Goal: Communication & Community: Answer question/provide support

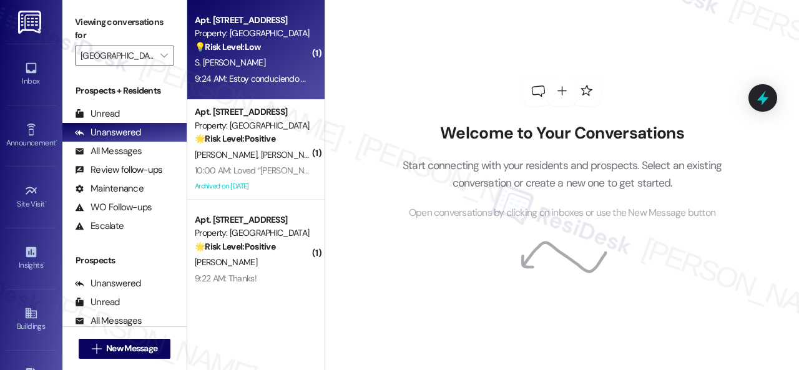
click at [283, 51] on div "💡 Risk Level: Low The message 'I am driving' is a non-essential communication w…" at bounding box center [252, 47] width 115 height 13
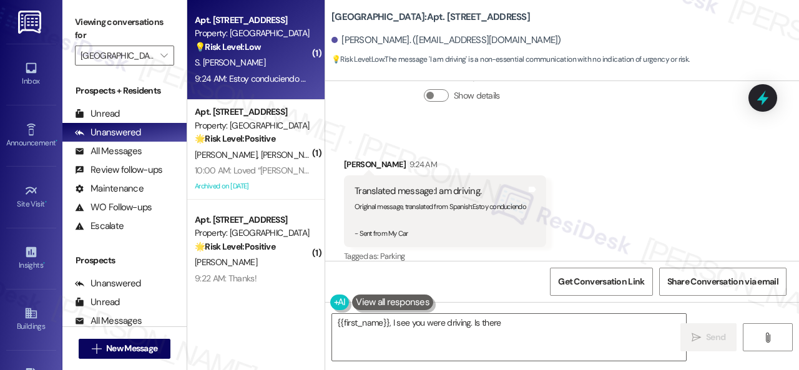
scroll to position [480, 0]
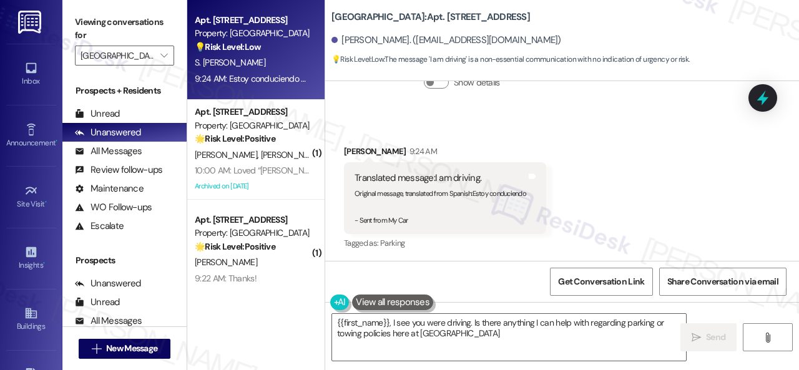
type textarea "{{first_name}}, I see you were driving. Is there anything I can help with regar…"
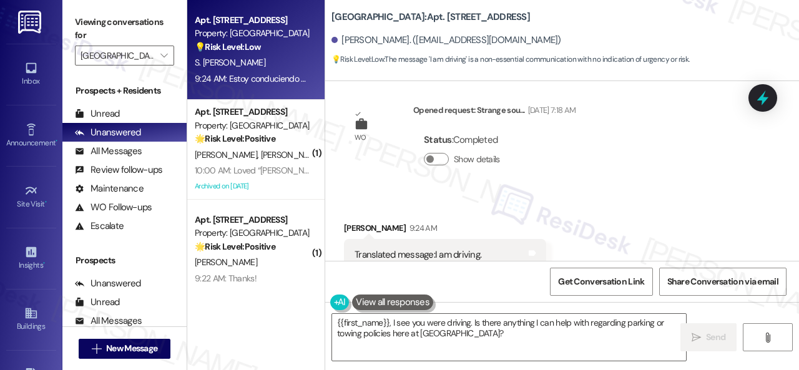
scroll to position [482, 0]
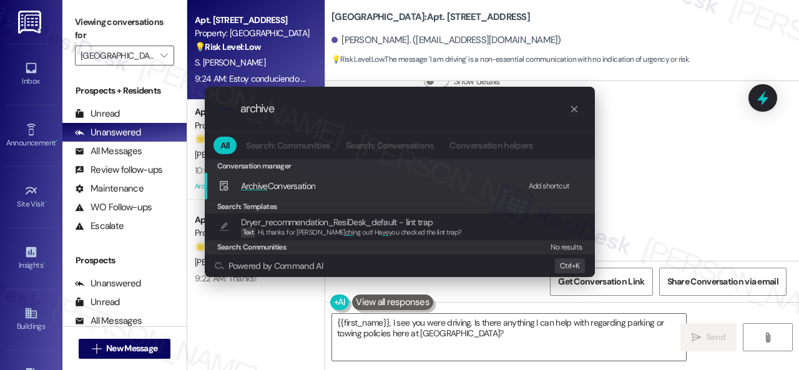
click at [542, 187] on div "Add shortcut" at bounding box center [549, 186] width 41 height 13
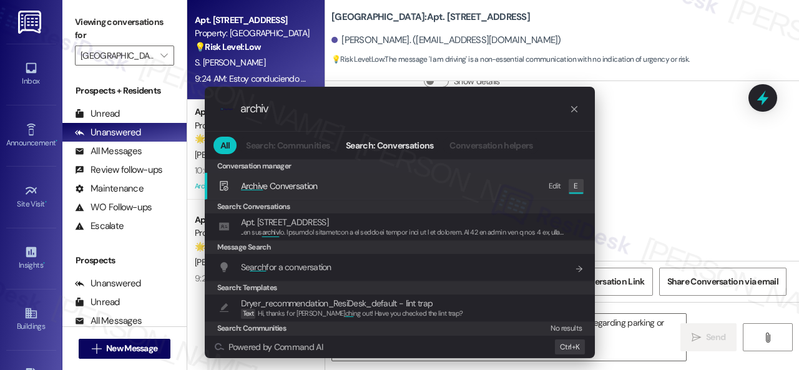
type input "archiv"
click at [553, 187] on div "Edit" at bounding box center [554, 186] width 12 height 13
click at [291, 188] on span "Archiv e Conversation" at bounding box center [279, 185] width 77 height 11
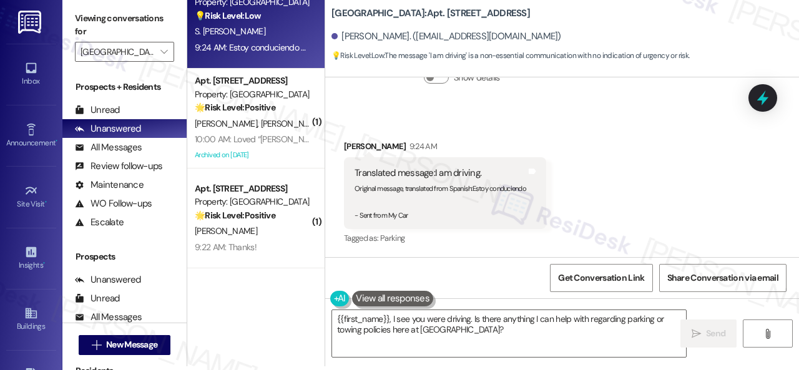
scroll to position [0, 0]
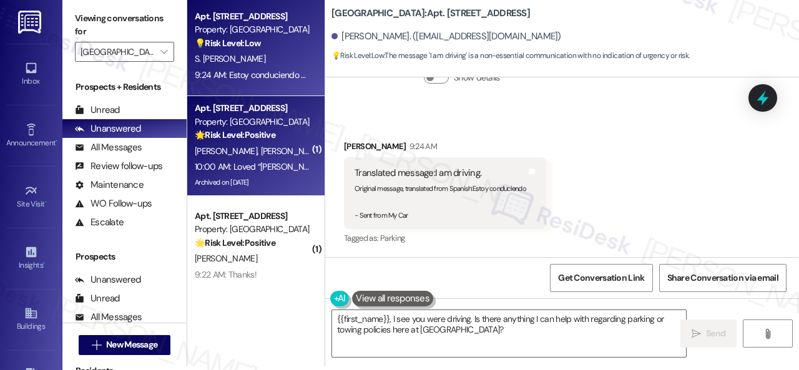
click at [280, 156] on div "[PERSON_NAME] [PERSON_NAME]" at bounding box center [252, 152] width 118 height 16
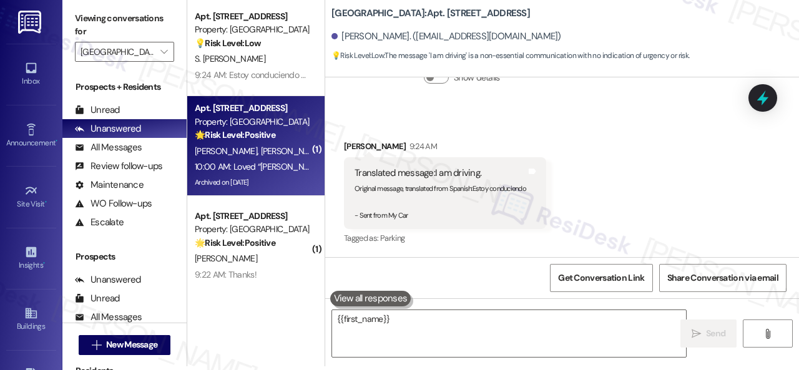
type textarea "{{first_name}},"
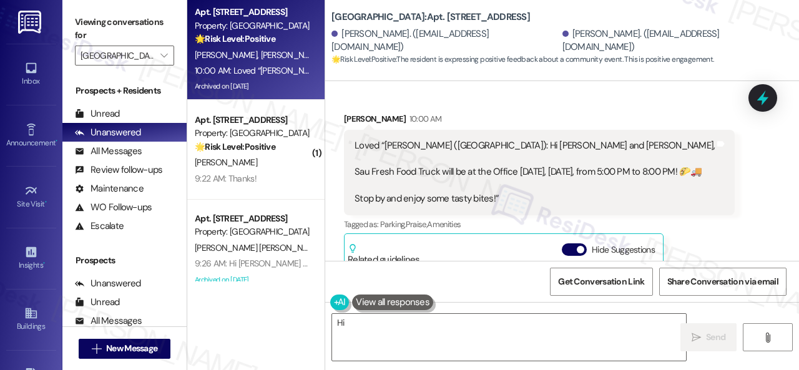
scroll to position [14902, 0]
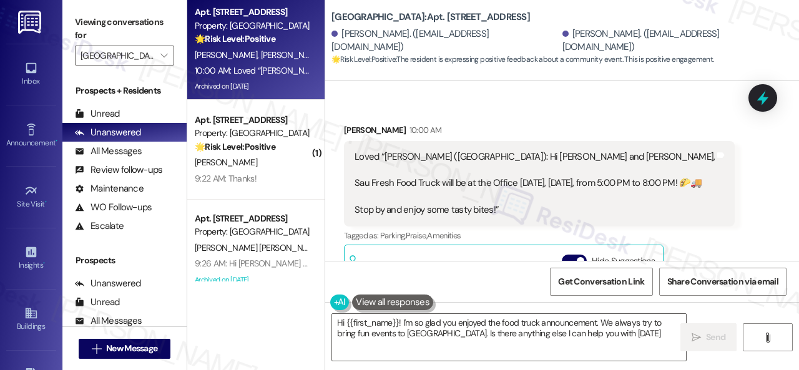
type textarea "Hi {{first_name}}! I'm so glad you enjoyed the food truck announcement. We alwa…"
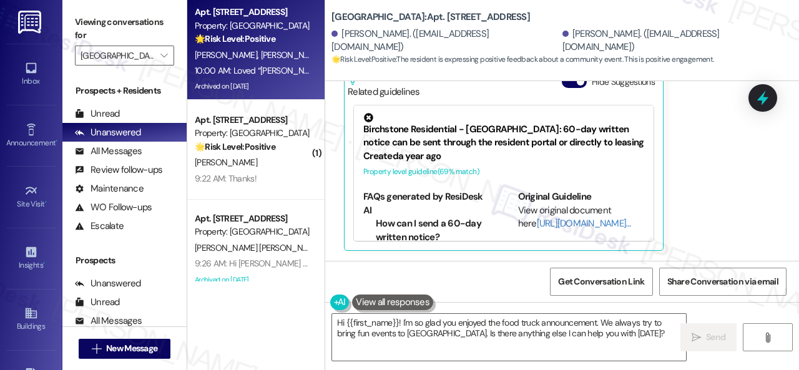
scroll to position [15091, 0]
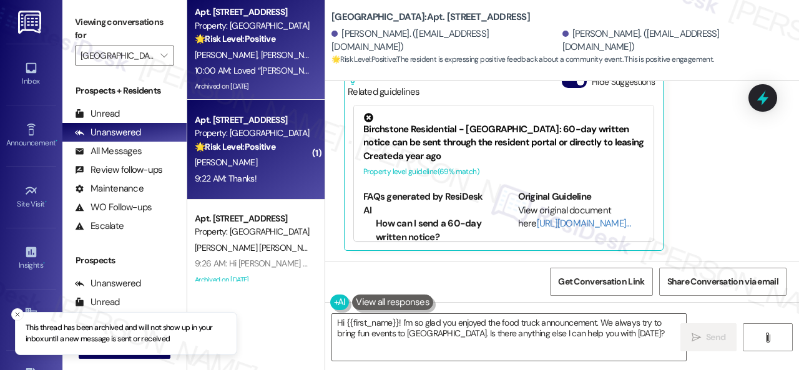
click at [280, 172] on div "9:22 AM: Thanks! 9:22 AM: Thanks!" at bounding box center [252, 179] width 118 height 16
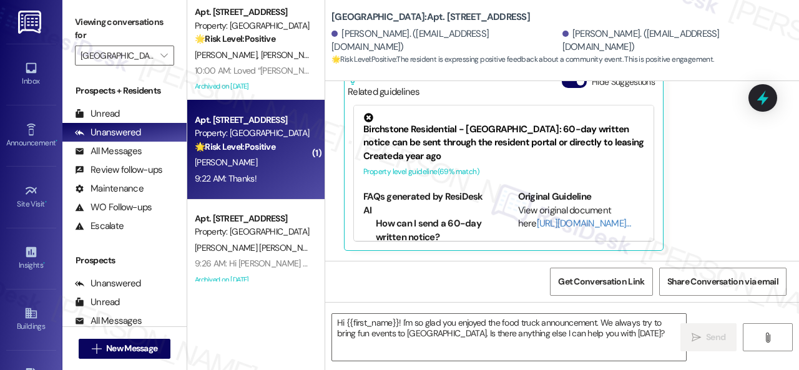
type textarea "Fetching suggested responses. Please feel free to read through the conversation…"
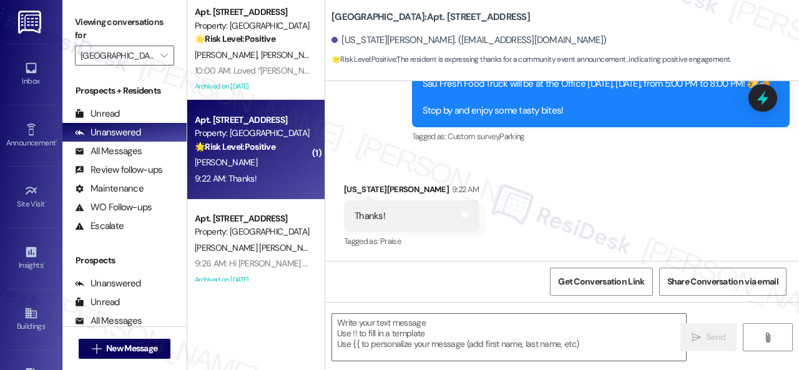
scroll to position [482, 0]
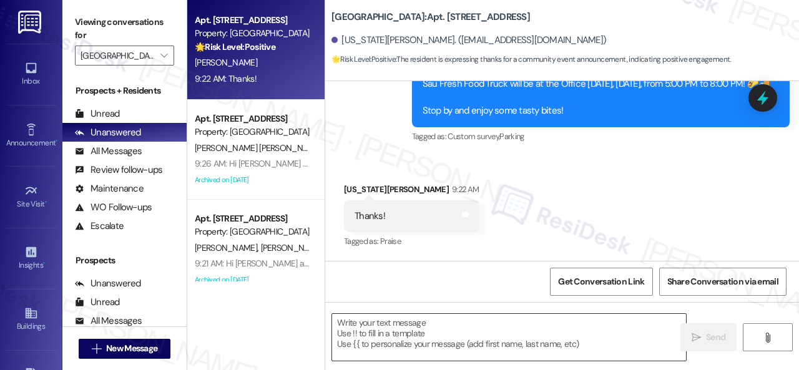
click at [416, 336] on textarea at bounding box center [509, 337] width 354 height 47
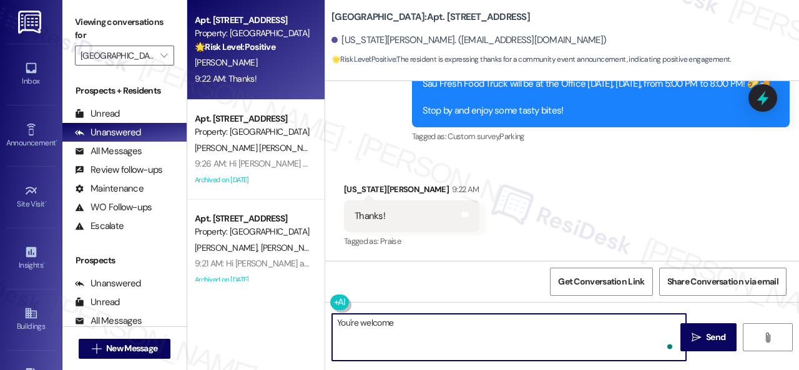
type textarea "You're welcome!"
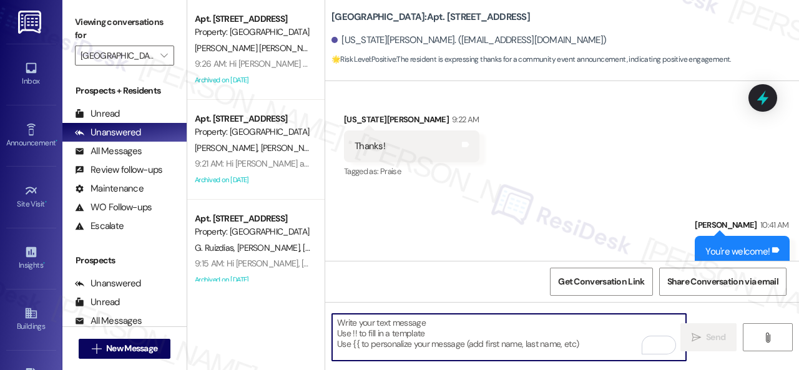
scroll to position [569, 0]
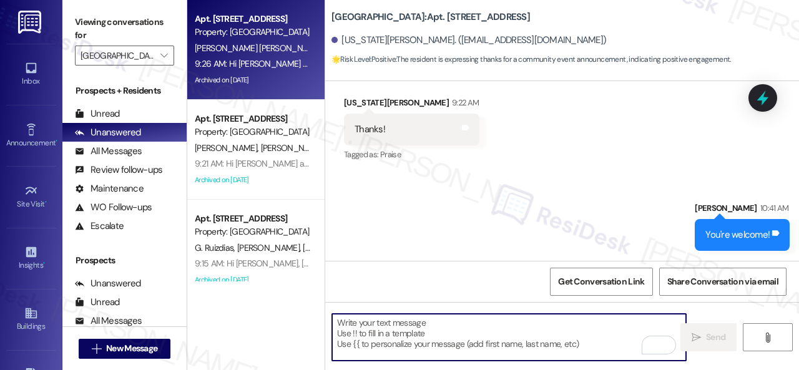
click at [277, 61] on div "9:26 AM: Hi [PERSON_NAME] and [PERSON_NAME], [PERSON_NAME] Fresh Food Truck wil…" at bounding box center [542, 63] width 694 height 11
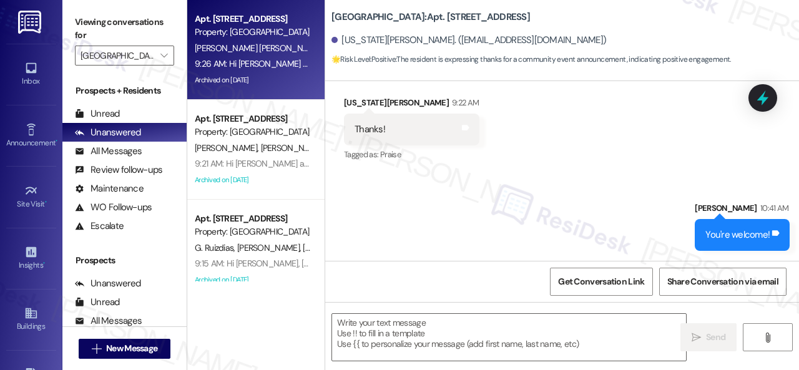
type textarea "Fetching suggested responses. Please feel free to read through the conversation…"
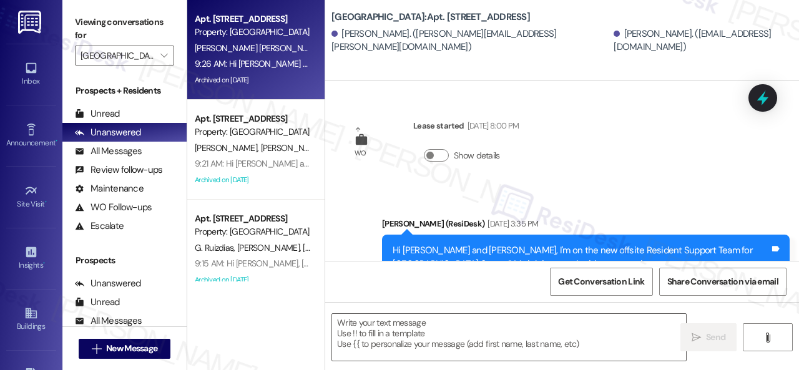
type textarea "Fetching suggested responses. Please feel free to read through the conversation…"
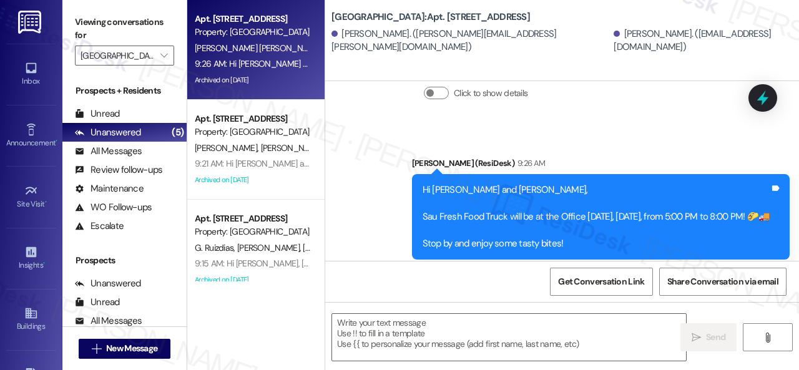
scroll to position [11957, 0]
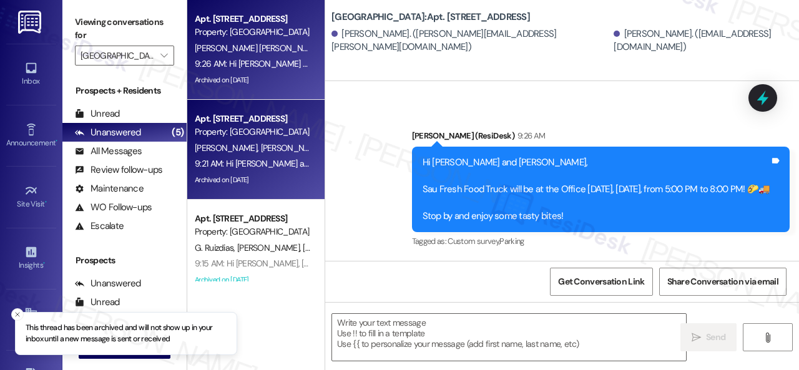
click at [300, 157] on div "9:21 AM: Hi [PERSON_NAME] and [PERSON_NAME], [PERSON_NAME] Fresh Food Truck wil…" at bounding box center [252, 164] width 118 height 16
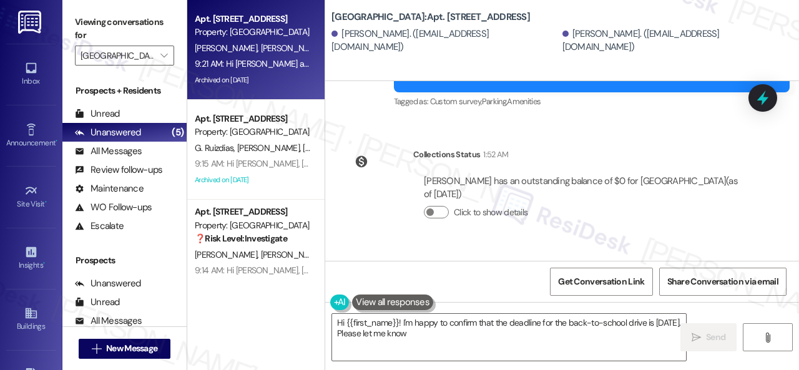
scroll to position [8876, 0]
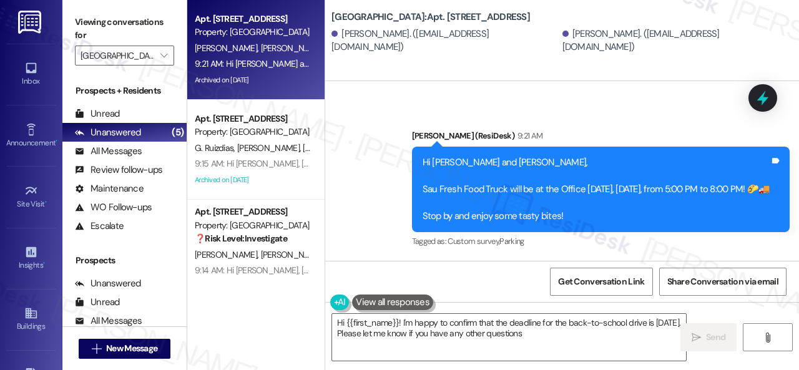
type textarea "Hi {{first_name}}! I'm happy to confirm that the deadline for the back-to-schoo…"
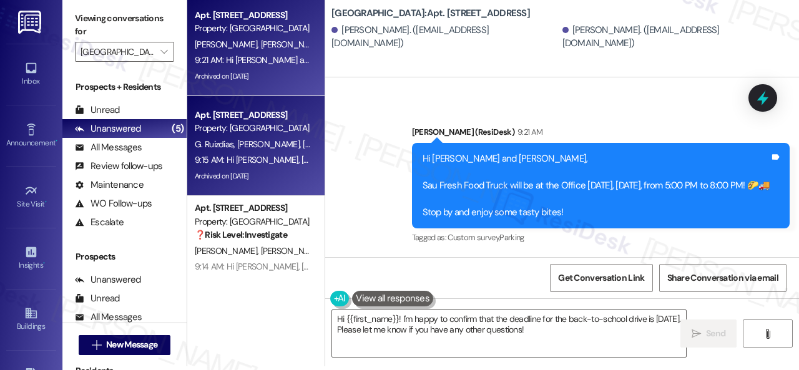
click at [263, 168] on div "Archived on [DATE]" at bounding box center [252, 176] width 118 height 16
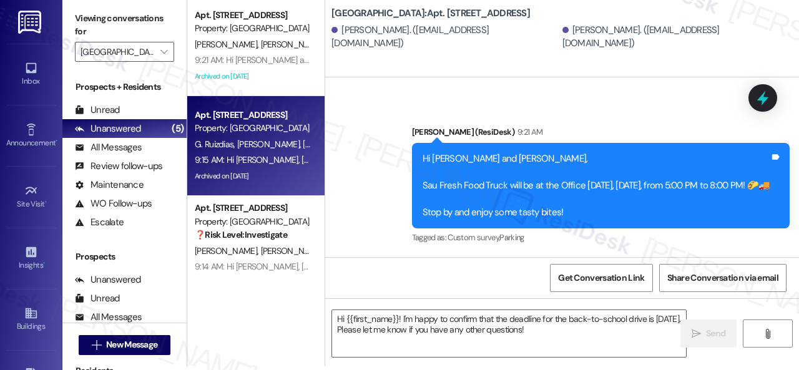
type textarea "Fetching suggested responses. Please feel free to read through the conversation…"
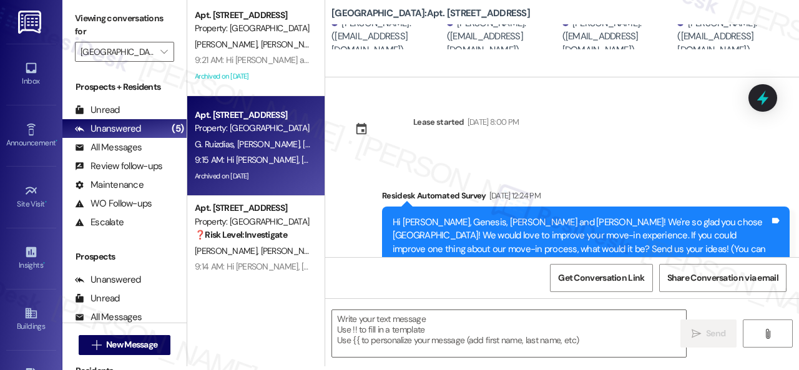
type textarea "Fetching suggested responses. Please feel free to read through the conversation…"
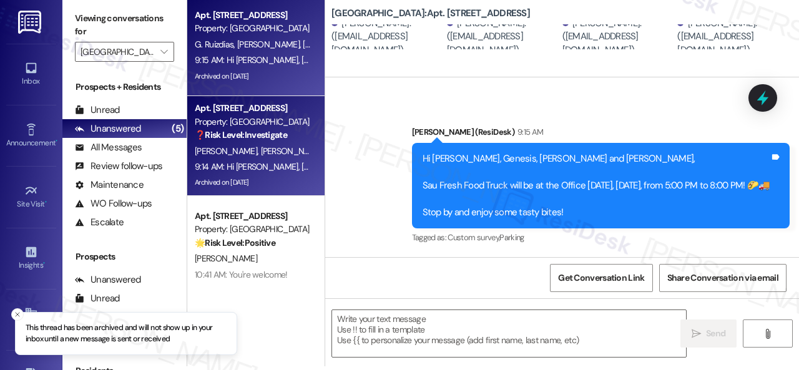
click at [266, 172] on div "9:14 AM: Hi [PERSON_NAME], [PERSON_NAME] and [PERSON_NAME] Fresh Food Truck wil…" at bounding box center [540, 166] width 691 height 11
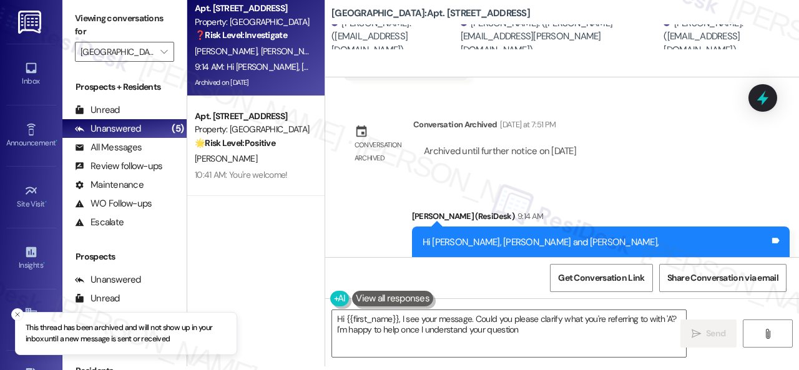
type textarea "Hi {{first_name}}, I see your message. Could you please clarify what you're ref…"
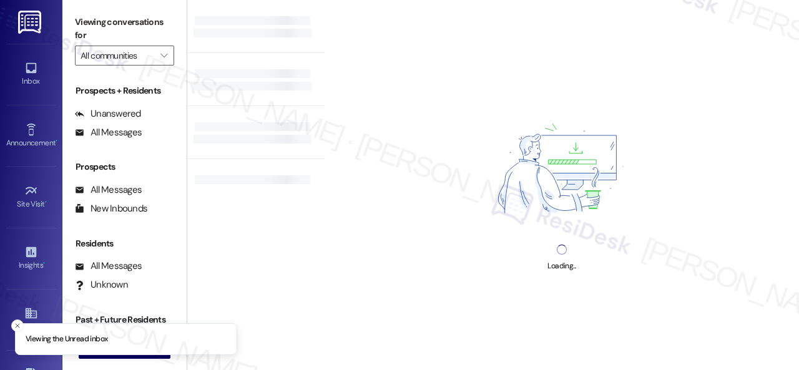
type input "[GEOGRAPHIC_DATA]"
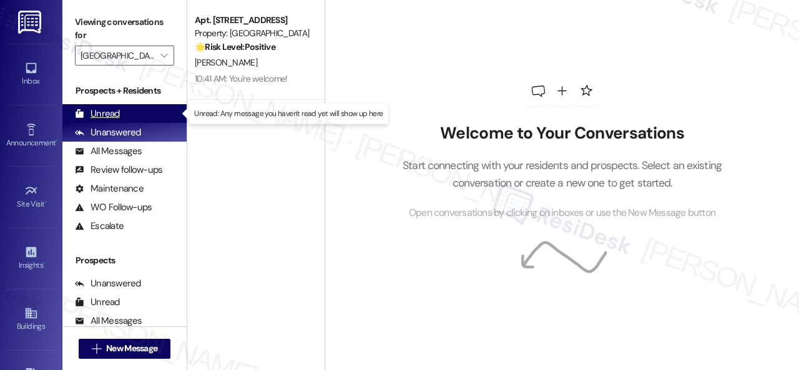
click at [111, 115] on div "Unread" at bounding box center [97, 113] width 45 height 13
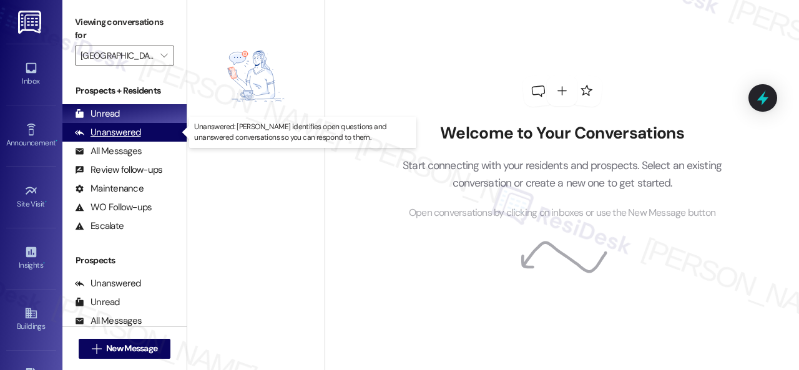
click at [116, 132] on div "Unanswered" at bounding box center [108, 132] width 66 height 13
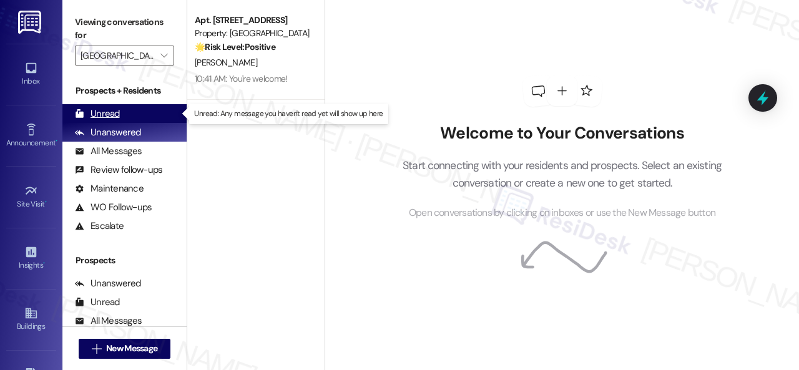
click at [101, 115] on div "Unread" at bounding box center [97, 113] width 45 height 13
